Goal: Information Seeking & Learning: Check status

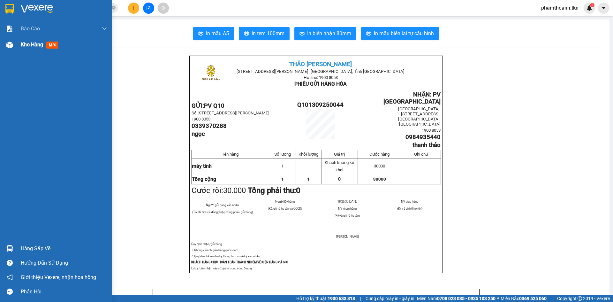
click at [39, 45] on span "Kho hàng" at bounding box center [32, 44] width 22 height 6
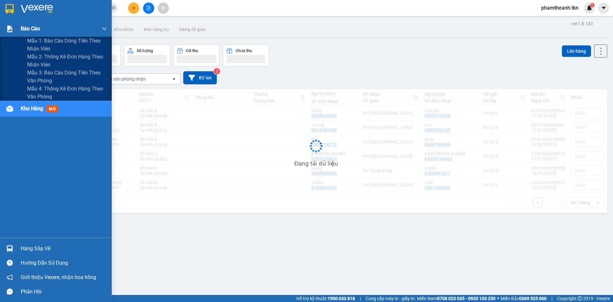
click at [71, 31] on div "Báo cáo" at bounding box center [64, 29] width 86 height 16
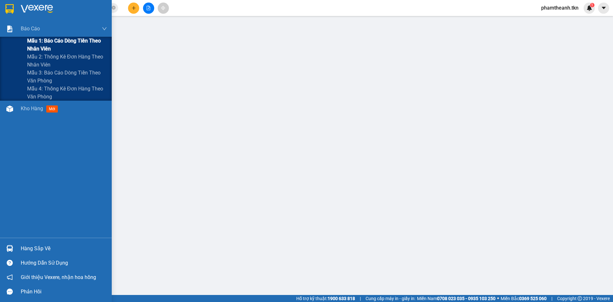
click at [68, 38] on span "Mẫu 1: Báo cáo dòng tiền theo nhân viên" at bounding box center [67, 45] width 80 height 16
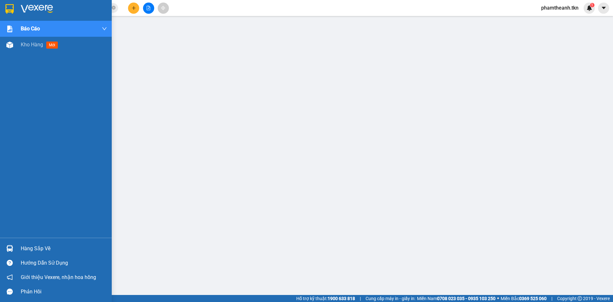
click at [13, 12] on img at bounding box center [9, 9] width 8 height 10
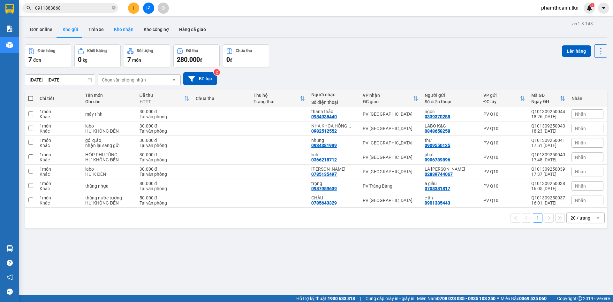
click at [133, 32] on button "Kho nhận" at bounding box center [124, 29] width 30 height 15
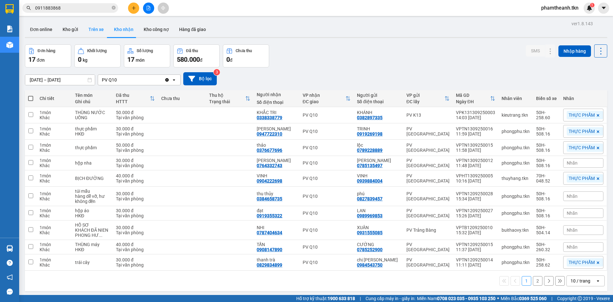
click at [103, 27] on button "Trên xe" at bounding box center [96, 29] width 26 height 15
type input "[DATE] – [DATE]"
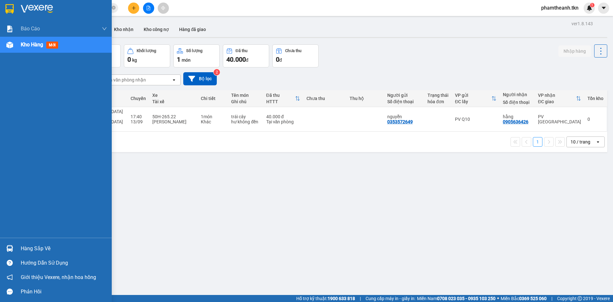
click at [24, 246] on div "Hàng sắp về" at bounding box center [64, 248] width 86 height 10
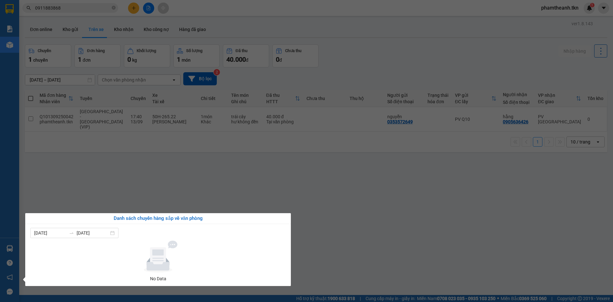
click at [272, 190] on section "Kết quả tìm kiếm ( 1 ) Bộ lọc Mã ĐH Trạng thái Món hàng Thu hộ Tổng cước Chưa c…" at bounding box center [306, 151] width 613 height 302
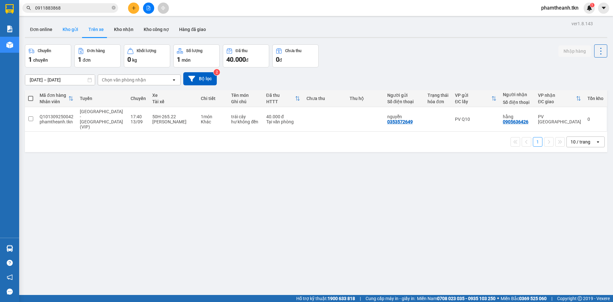
click at [73, 34] on button "Kho gửi" at bounding box center [70, 29] width 26 height 15
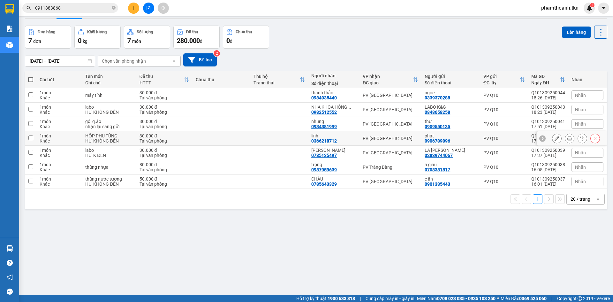
scroll to position [29, 0]
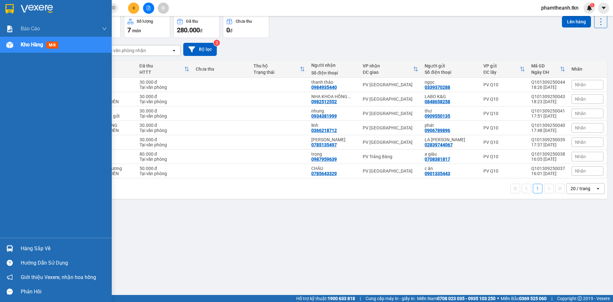
click at [26, 247] on div "Hàng sắp về" at bounding box center [64, 248] width 86 height 10
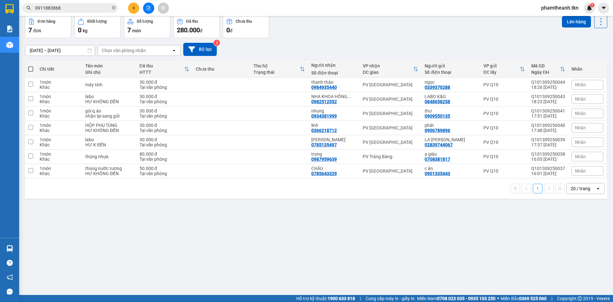
click at [367, 219] on section "Kết quả tìm kiếm ( 1 ) Bộ lọc Mã ĐH Trạng thái Món hàng Thu hộ Tổng cước Chưa c…" at bounding box center [306, 151] width 613 height 302
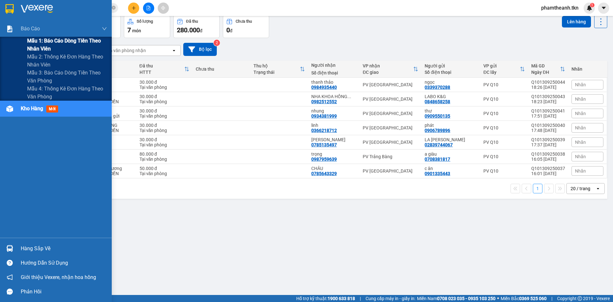
click at [50, 43] on span "Mẫu 1: Báo cáo dòng tiền theo nhân viên" at bounding box center [67, 45] width 80 height 16
